Goal: Task Accomplishment & Management: Use online tool/utility

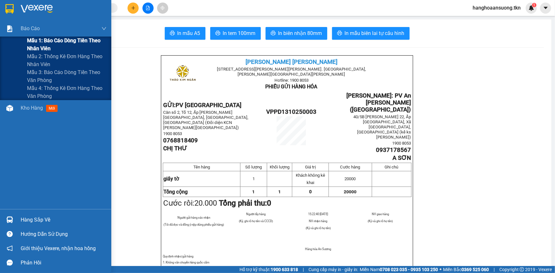
click at [33, 43] on span "Mẫu 1: Báo cáo dòng tiền theo nhân viên" at bounding box center [67, 45] width 80 height 16
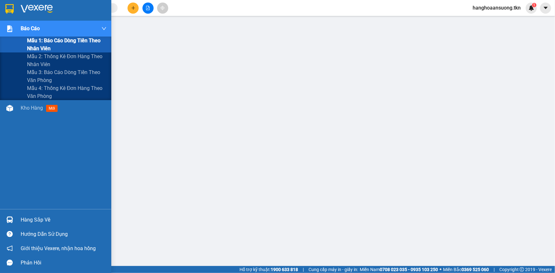
click at [66, 43] on span "Mẫu 1: Báo cáo dòng tiền theo nhân viên" at bounding box center [67, 45] width 80 height 16
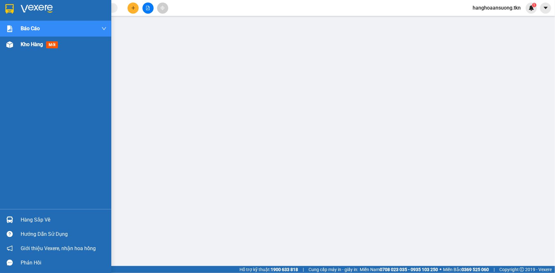
click at [26, 44] on span "Kho hàng" at bounding box center [32, 44] width 22 height 6
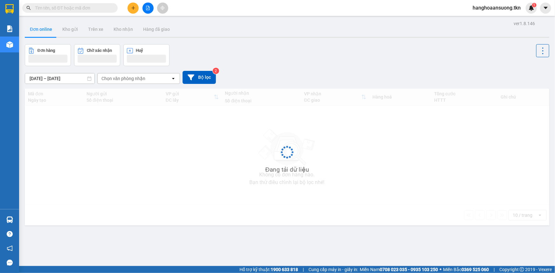
click at [146, 74] on div "Chọn văn phòng nhận" at bounding box center [134, 79] width 73 height 10
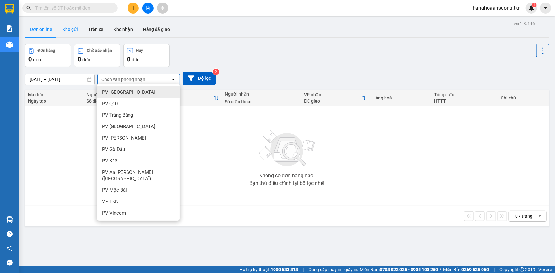
click at [60, 22] on button "Kho gửi" at bounding box center [70, 29] width 26 height 15
type input "[DATE] – [DATE]"
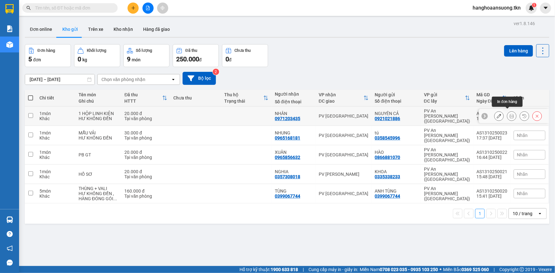
click at [510, 114] on icon at bounding box center [512, 116] width 4 height 4
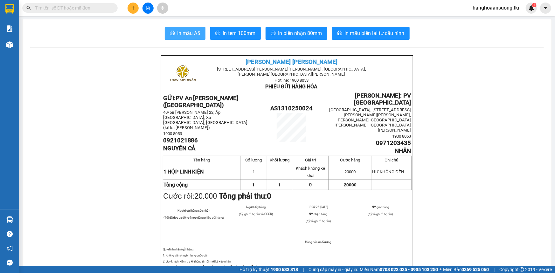
click at [180, 33] on span "In mẫu A5" at bounding box center [189, 33] width 23 height 8
